Goal: Submit feedback/report problem

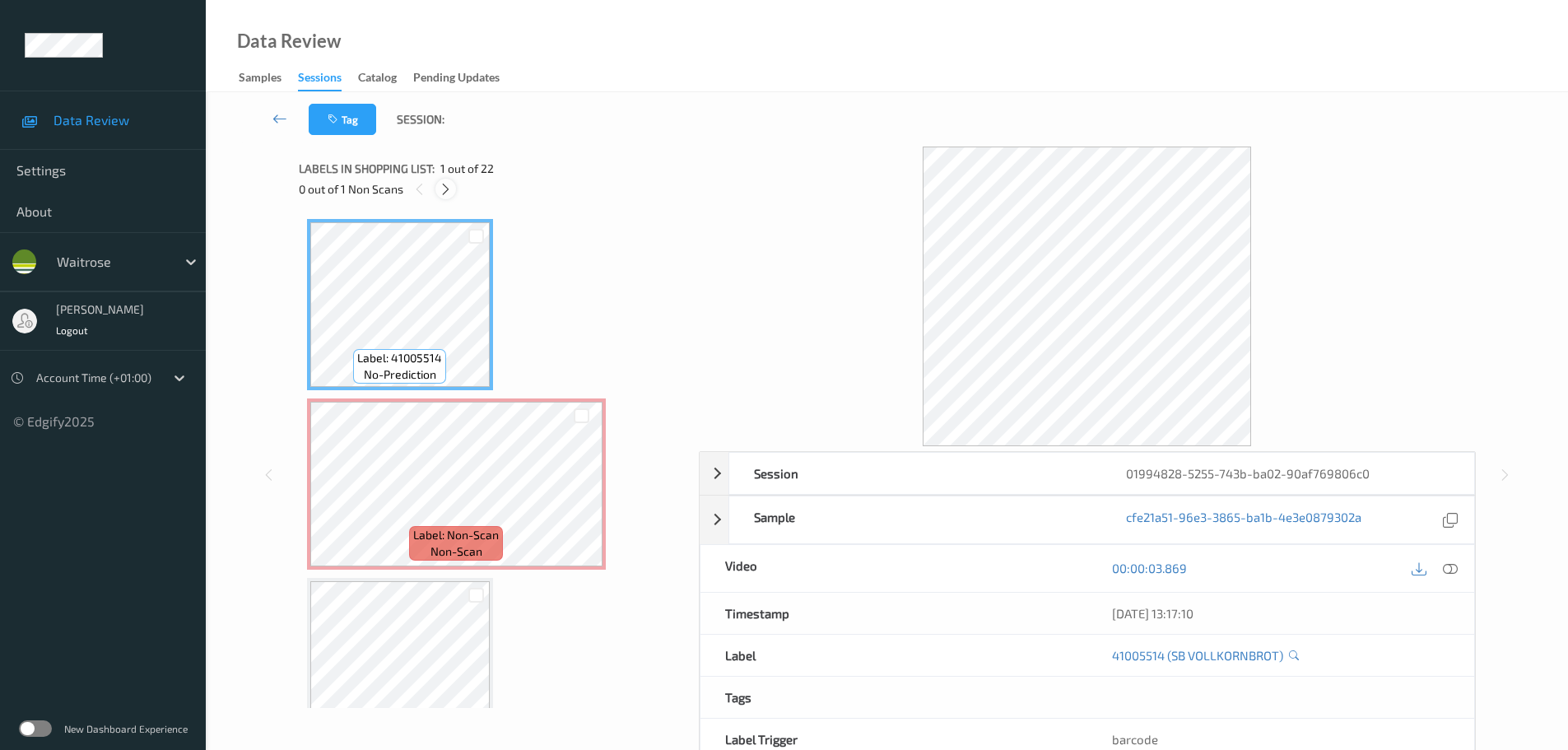
click at [446, 189] on icon at bounding box center [446, 189] width 14 height 15
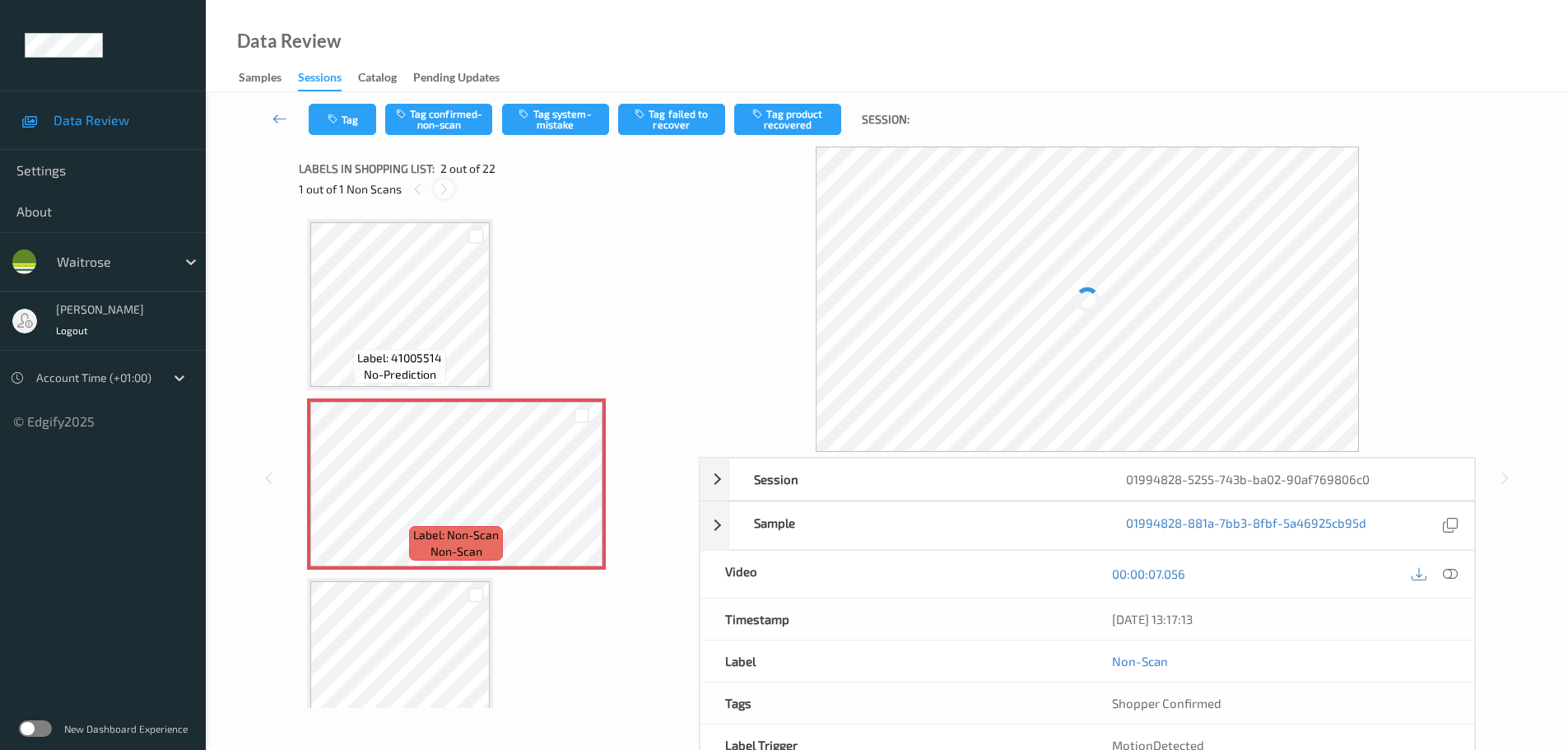
scroll to position [8, 0]
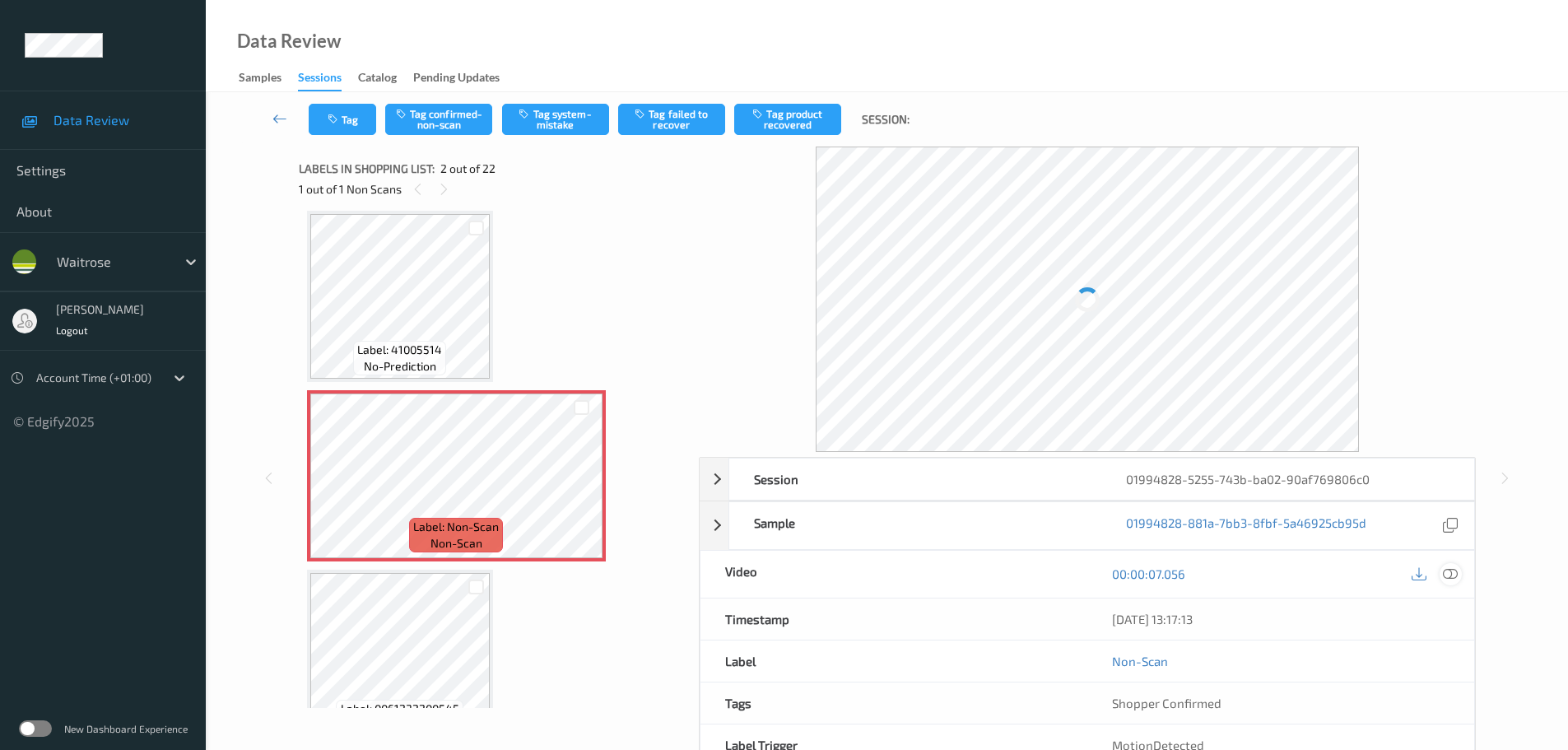
click at [1452, 582] on div at bounding box center [1451, 574] width 22 height 22
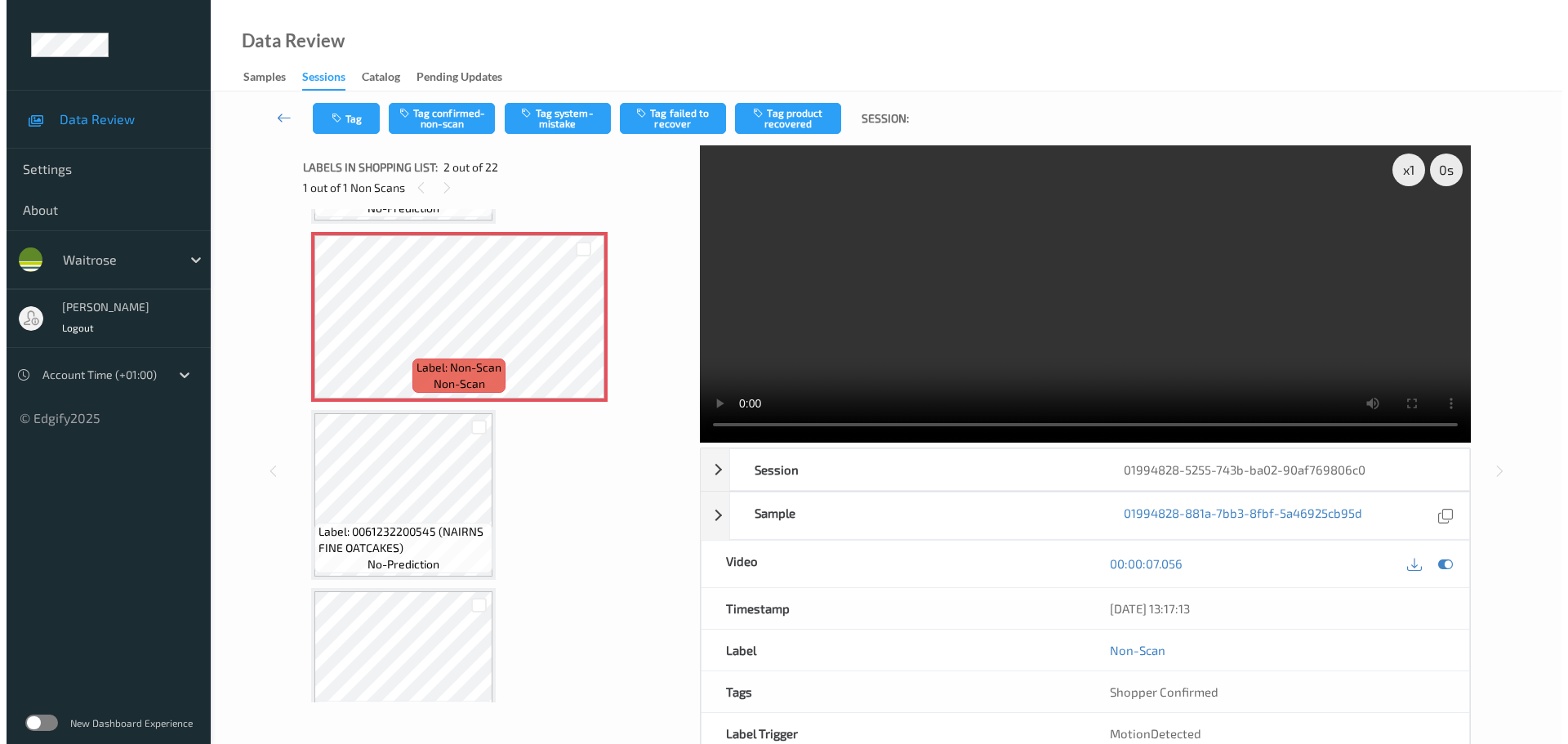
scroll to position [0, 0]
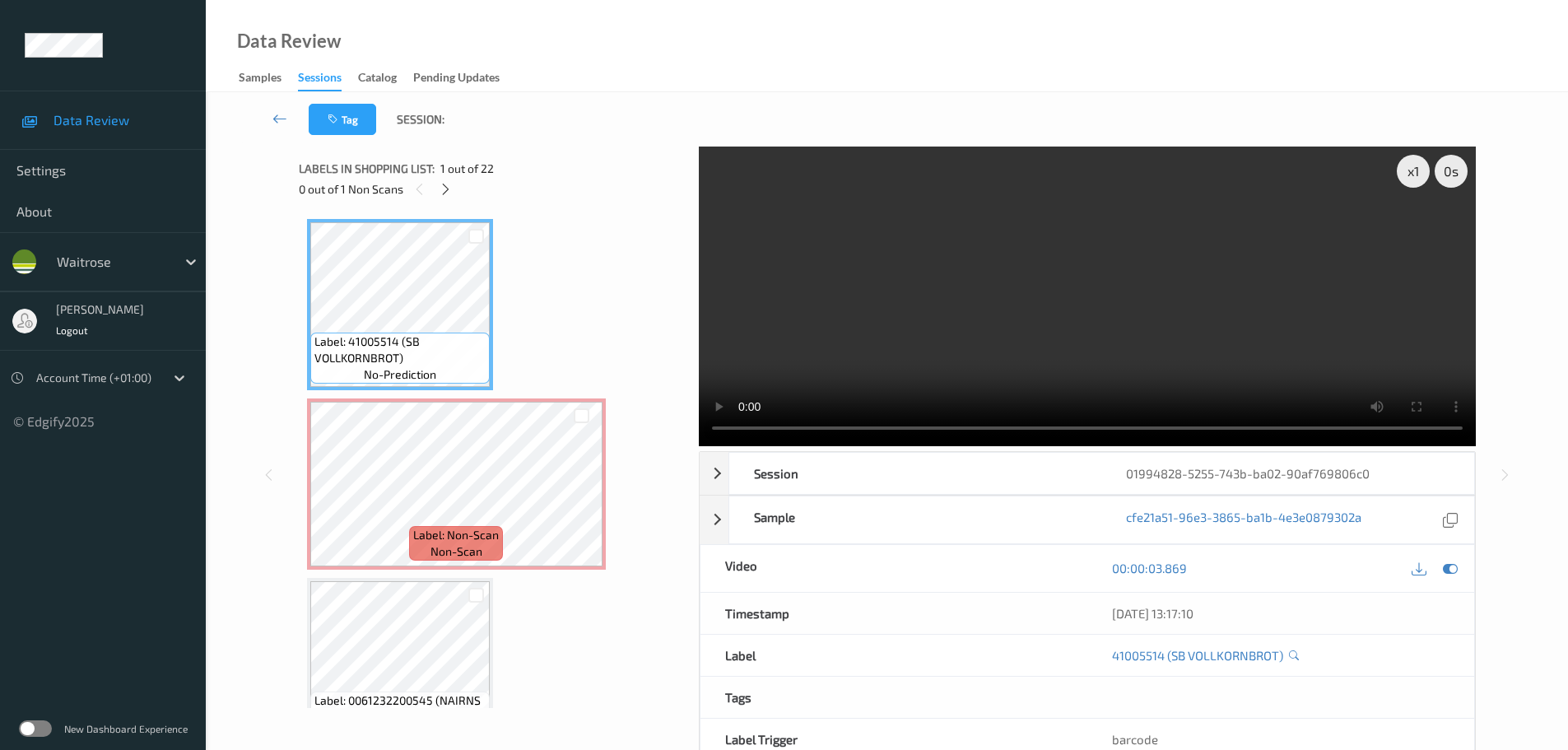
click at [465, 580] on div "Label: 0061232200545 (NAIRNS FINE OATCAKES) no-prediction" at bounding box center [400, 663] width 186 height 171
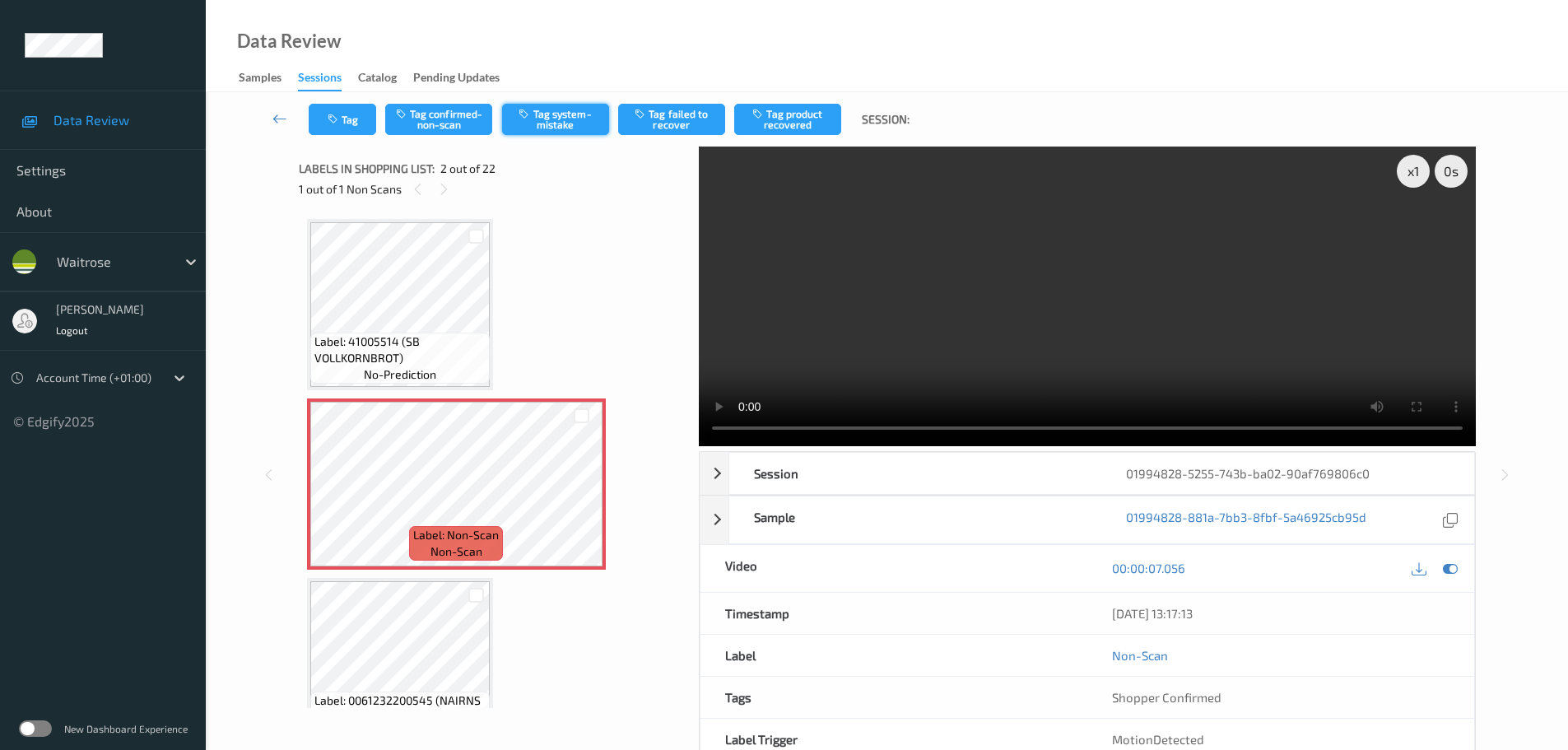
click at [548, 119] on button "Tag system-mistake" at bounding box center [555, 119] width 107 height 31
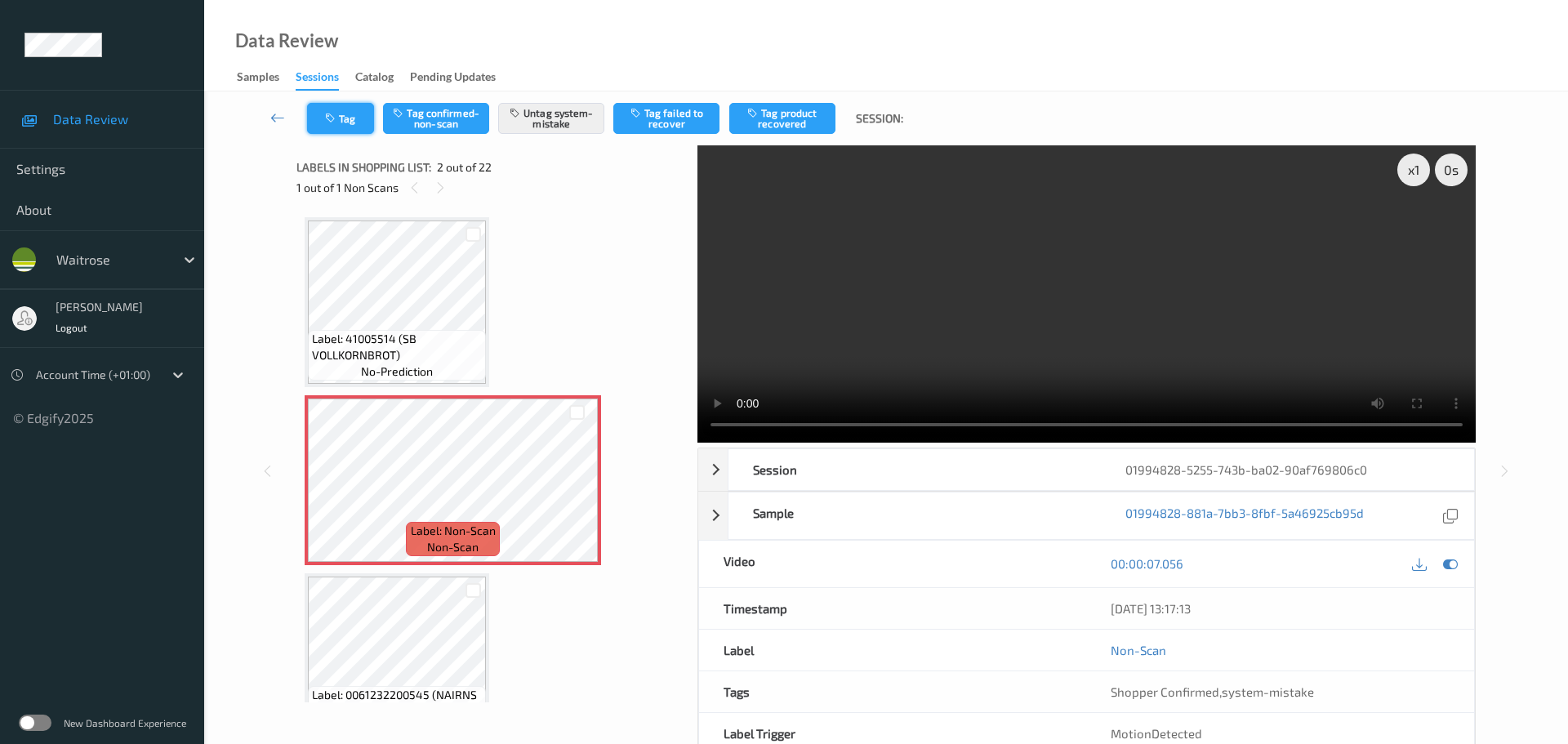
click at [348, 126] on button "Tag" at bounding box center [340, 118] width 67 height 31
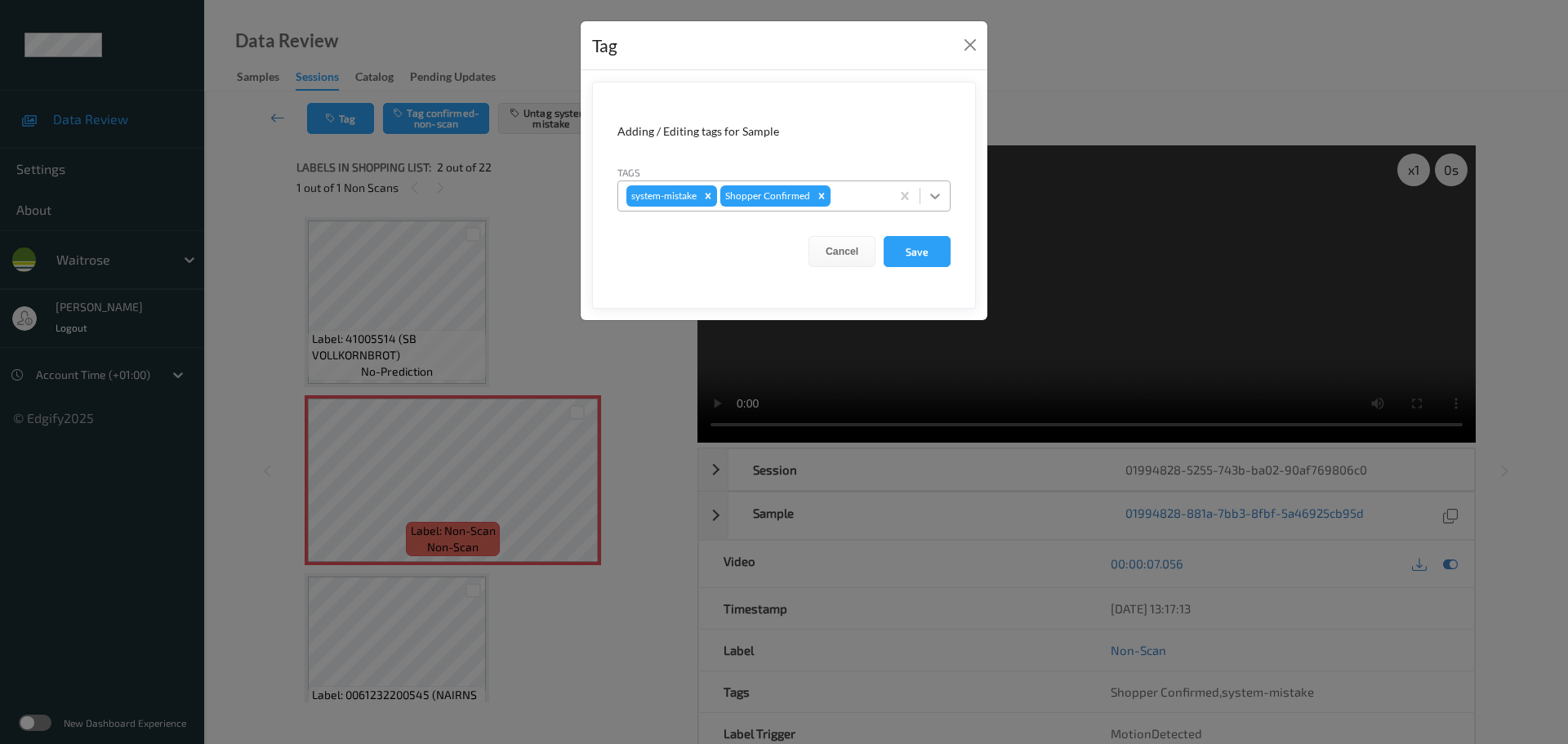
click at [948, 191] on form "Adding / Editing tags for Sample Tags system-mistake Shopper Confirmed Cancel S…" at bounding box center [783, 195] width 384 height 227
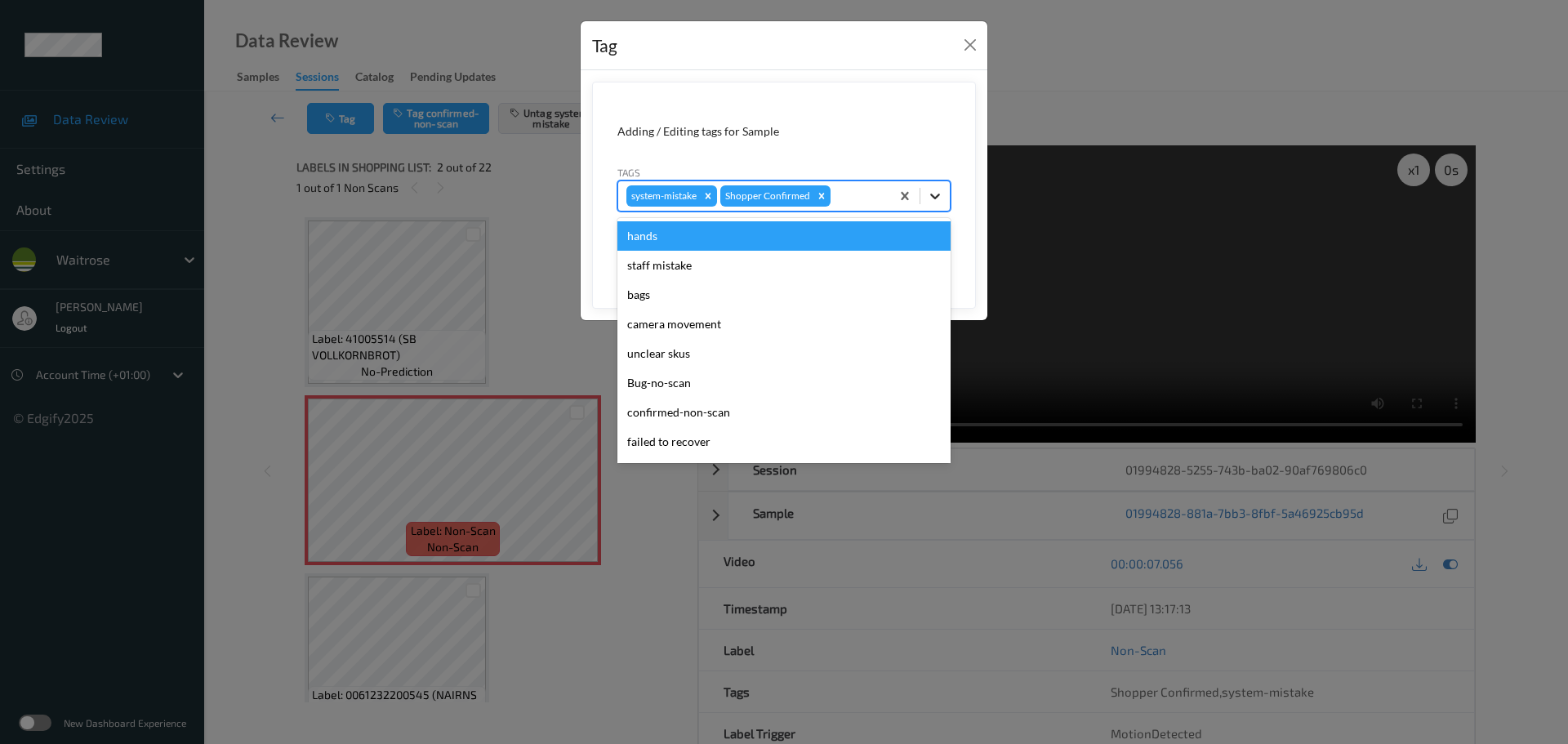
click at [940, 199] on icon at bounding box center [935, 196] width 16 height 16
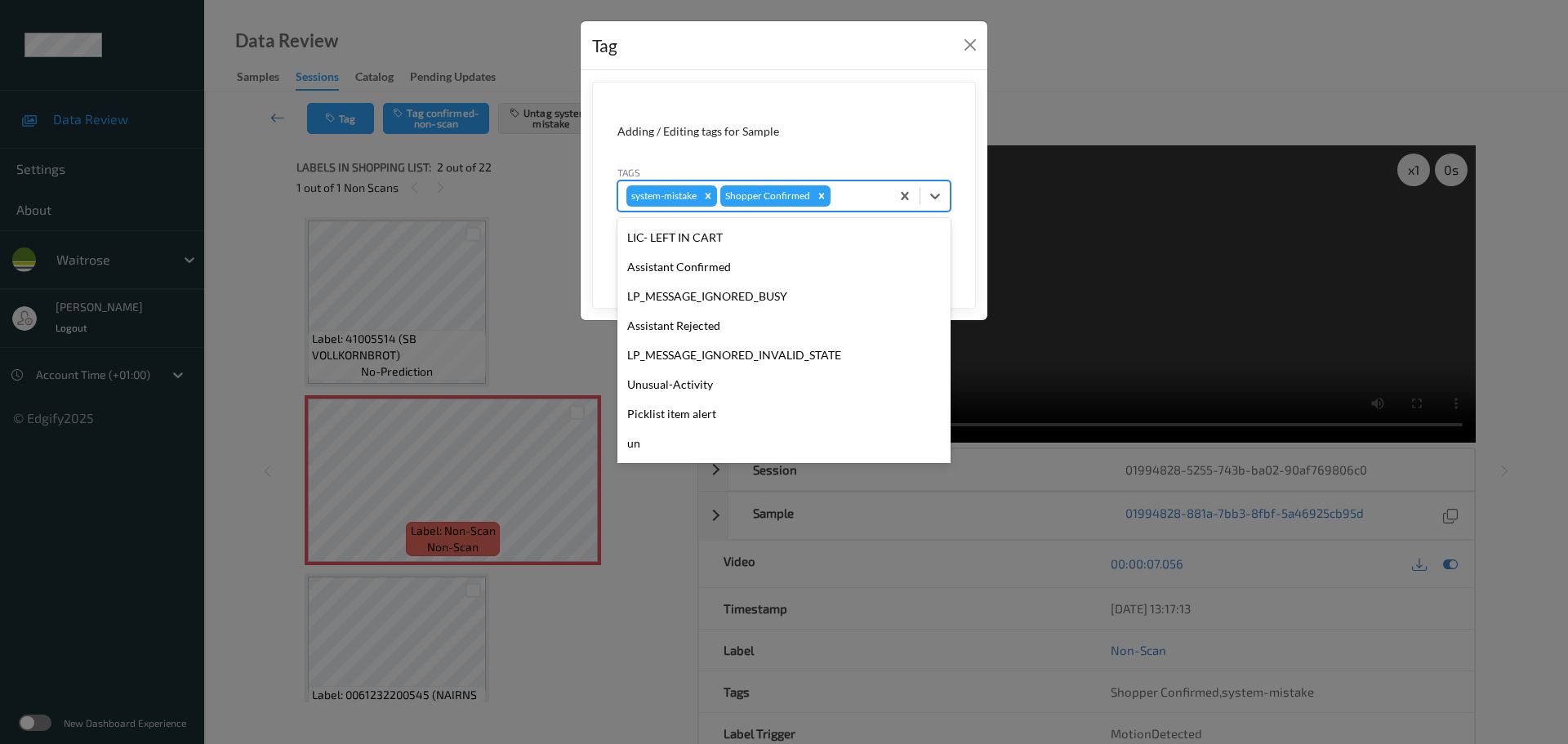
scroll to position [408, 0]
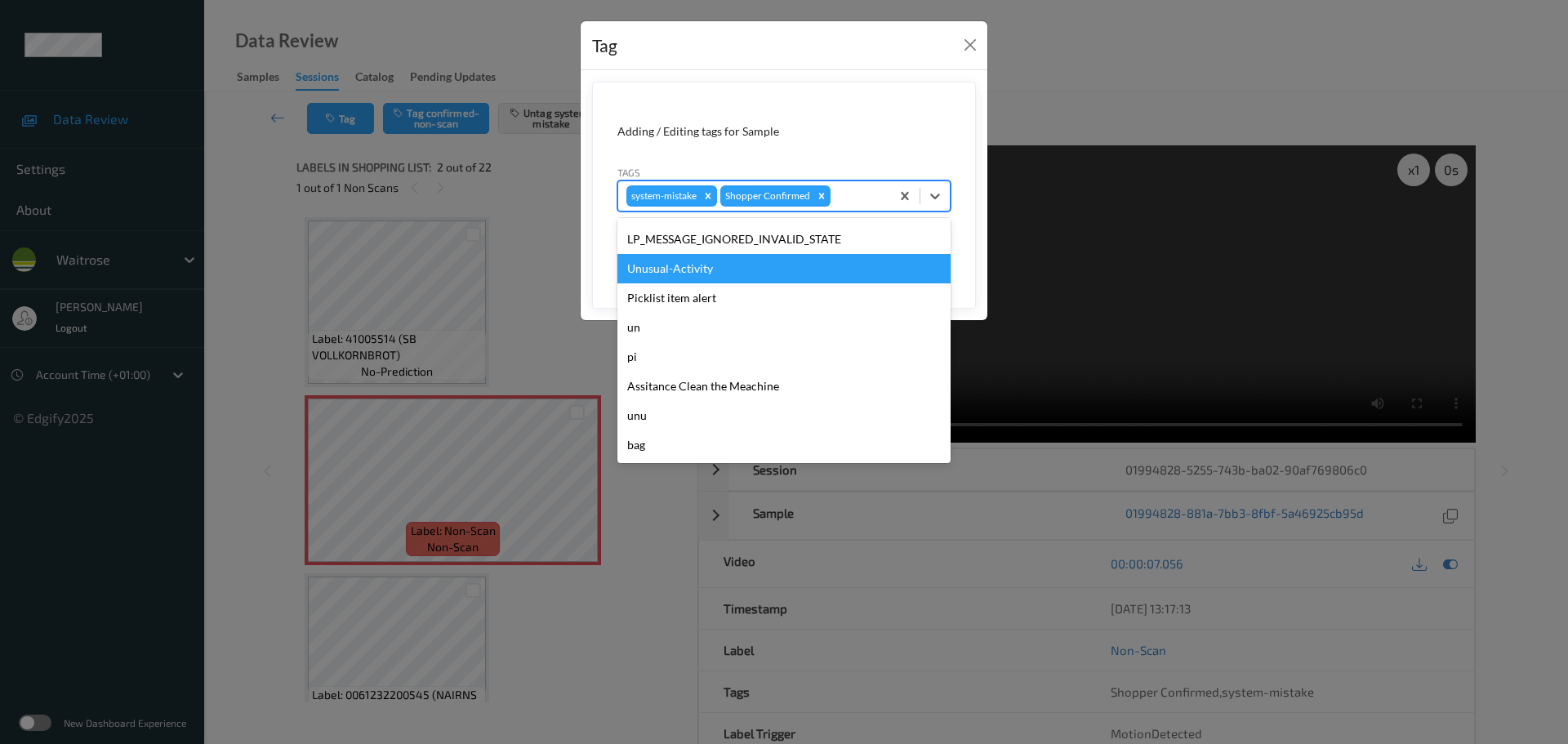
click at [709, 273] on div "Unusual-Activity" at bounding box center [783, 269] width 333 height 29
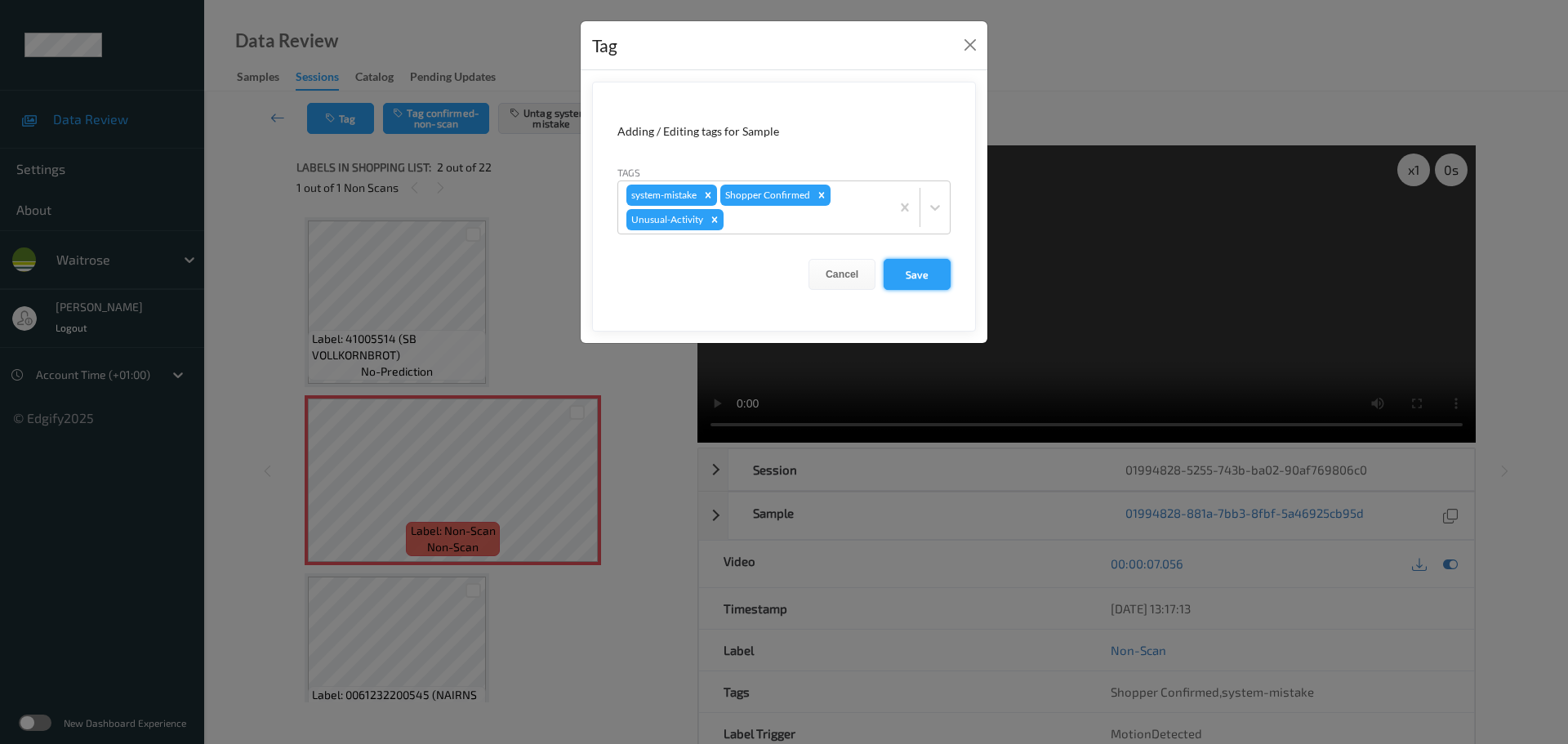
click at [901, 273] on button "Save" at bounding box center [917, 274] width 67 height 31
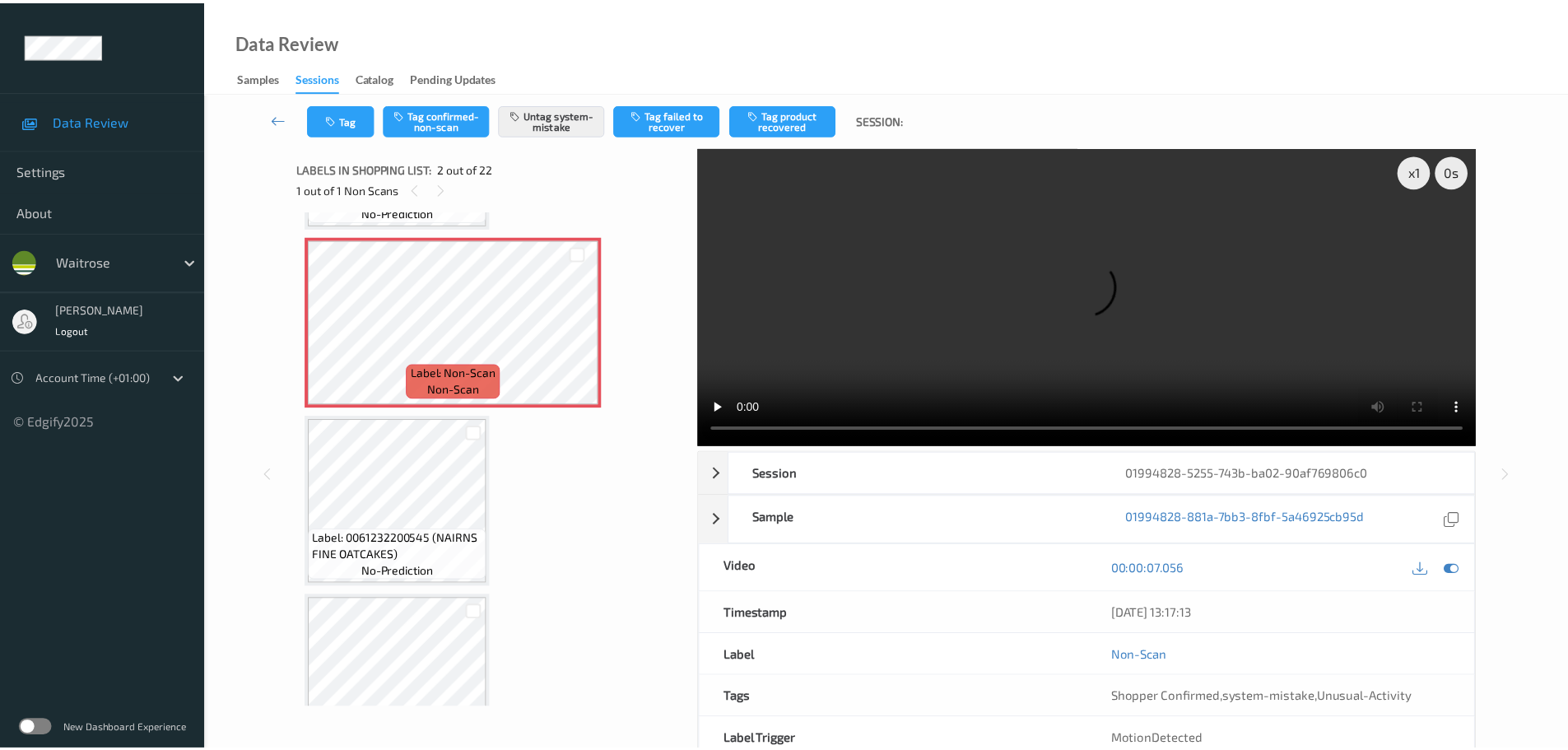
scroll to position [165, 0]
